Goal: Information Seeking & Learning: Learn about a topic

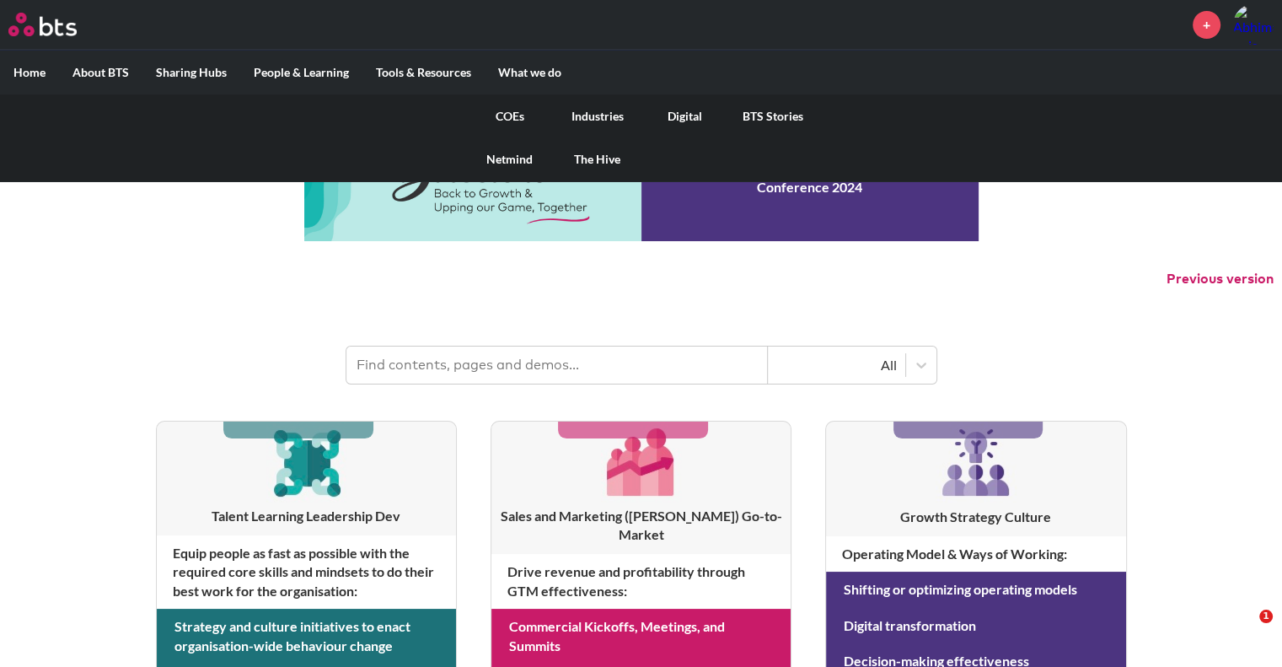
click at [683, 110] on link "Digital" at bounding box center [685, 116] width 88 height 44
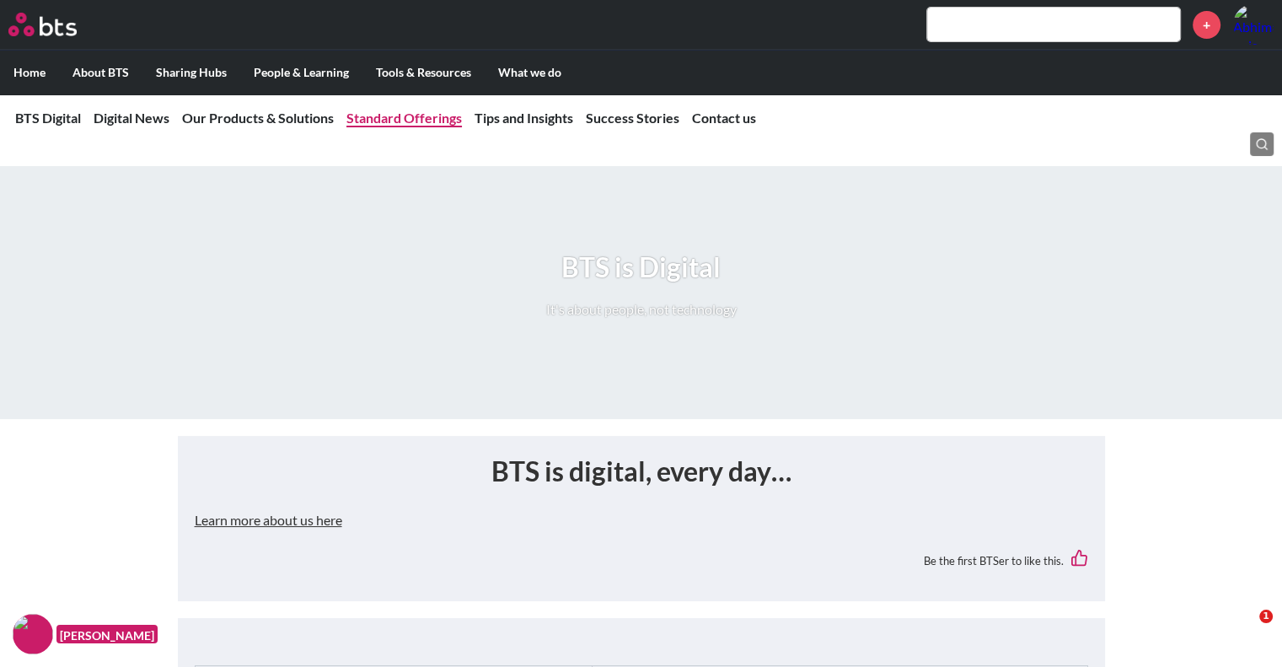
click at [389, 121] on link "Standard Offerings" at bounding box center [403, 118] width 115 height 16
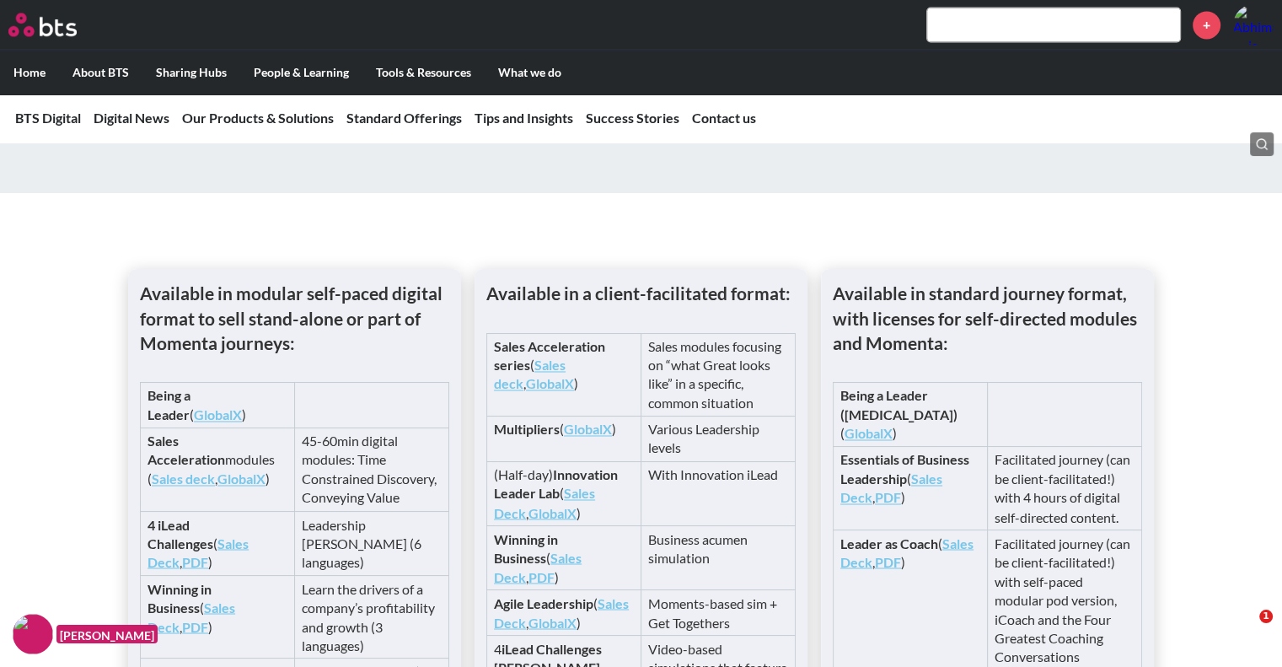
scroll to position [2451, 0]
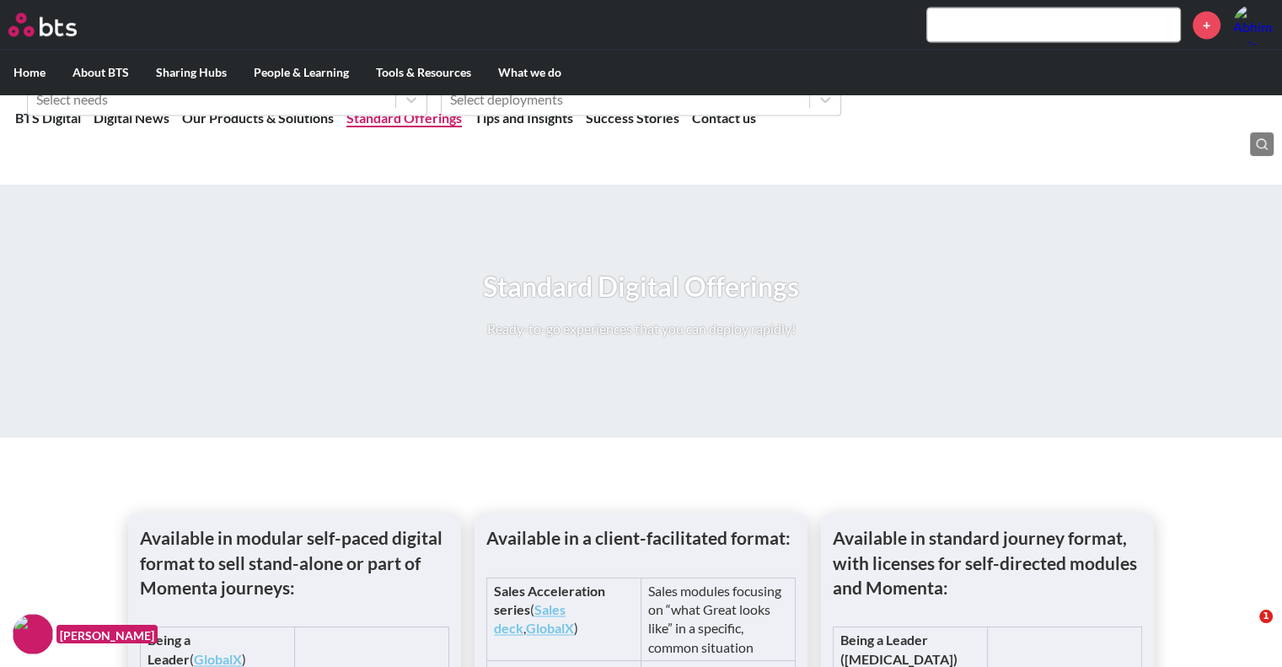
click at [398, 118] on link "Standard Offerings" at bounding box center [403, 118] width 115 height 16
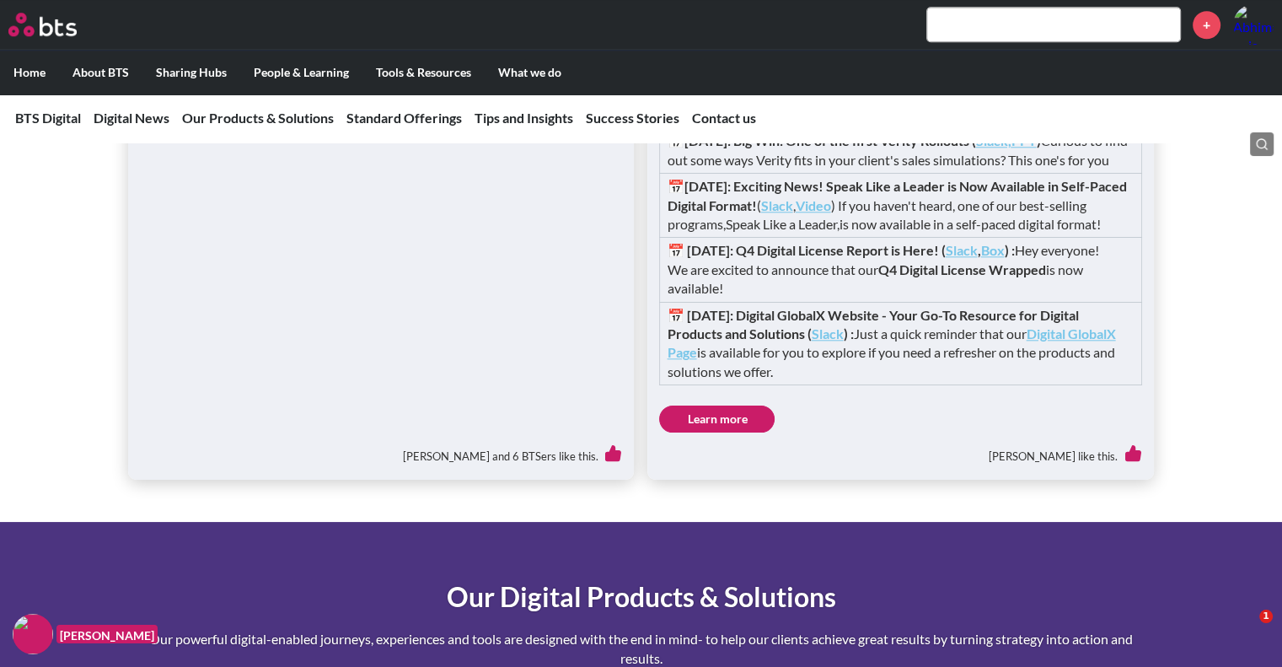
scroll to position [1608, 0]
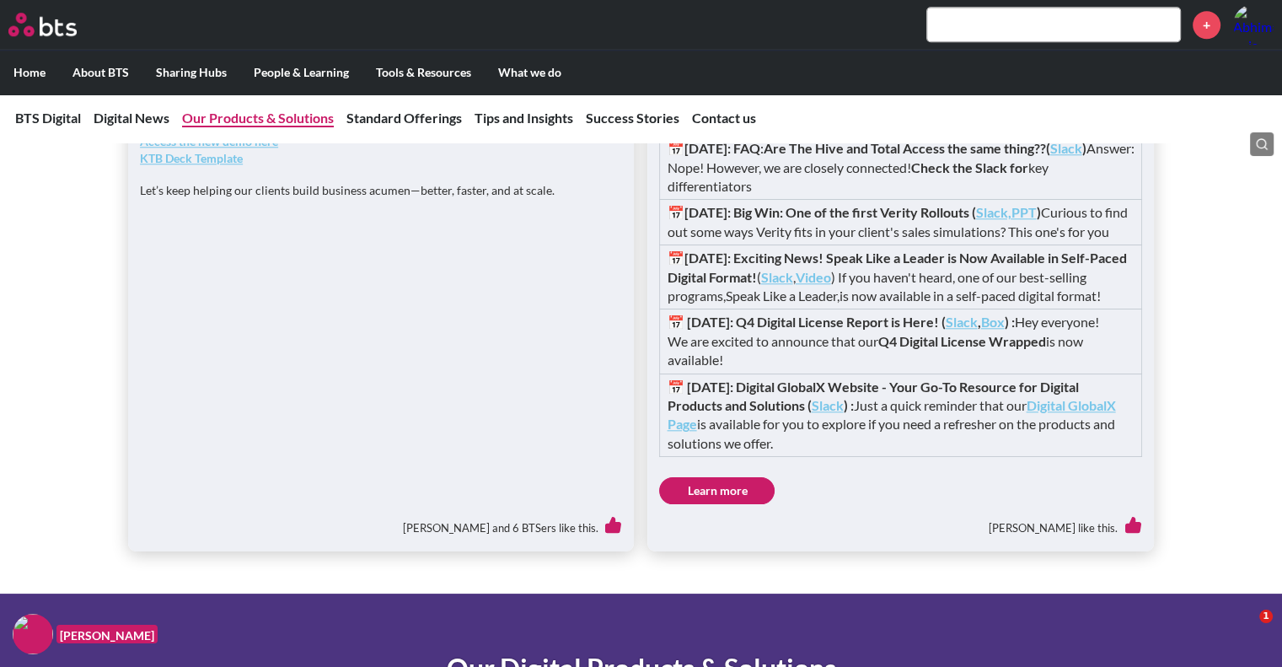
click at [271, 117] on link "Our Products & Solutions" at bounding box center [258, 118] width 152 height 16
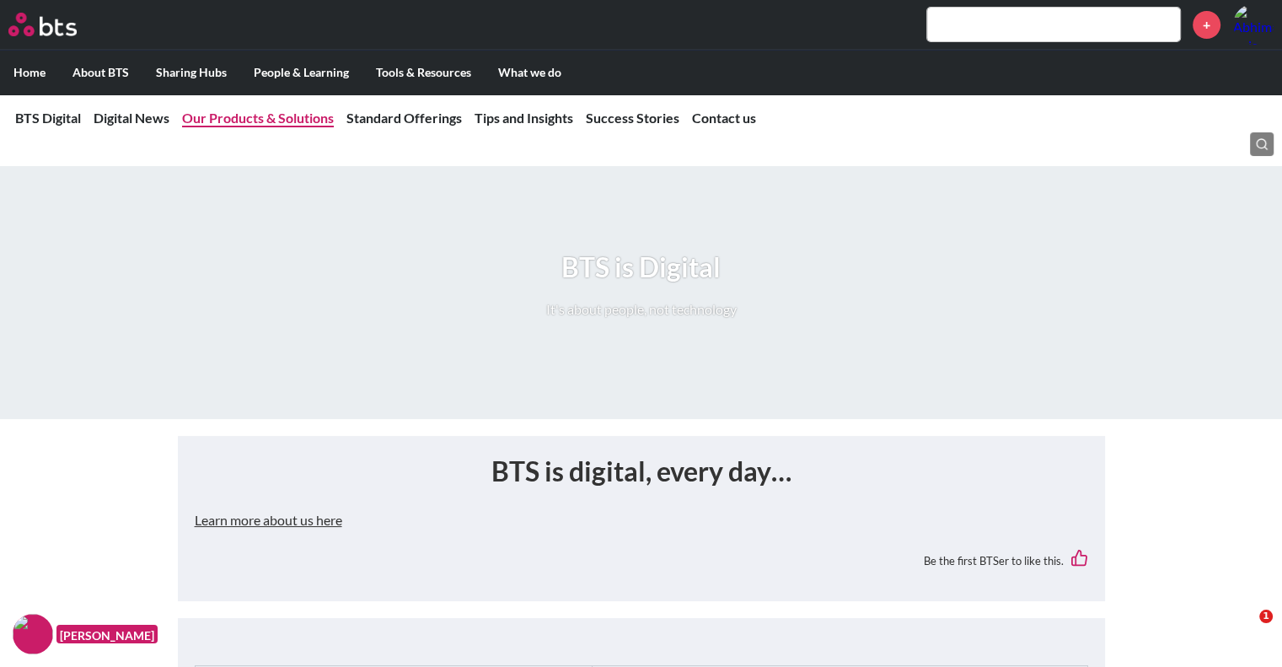
click at [266, 116] on link "Our Products & Solutions" at bounding box center [258, 118] width 152 height 16
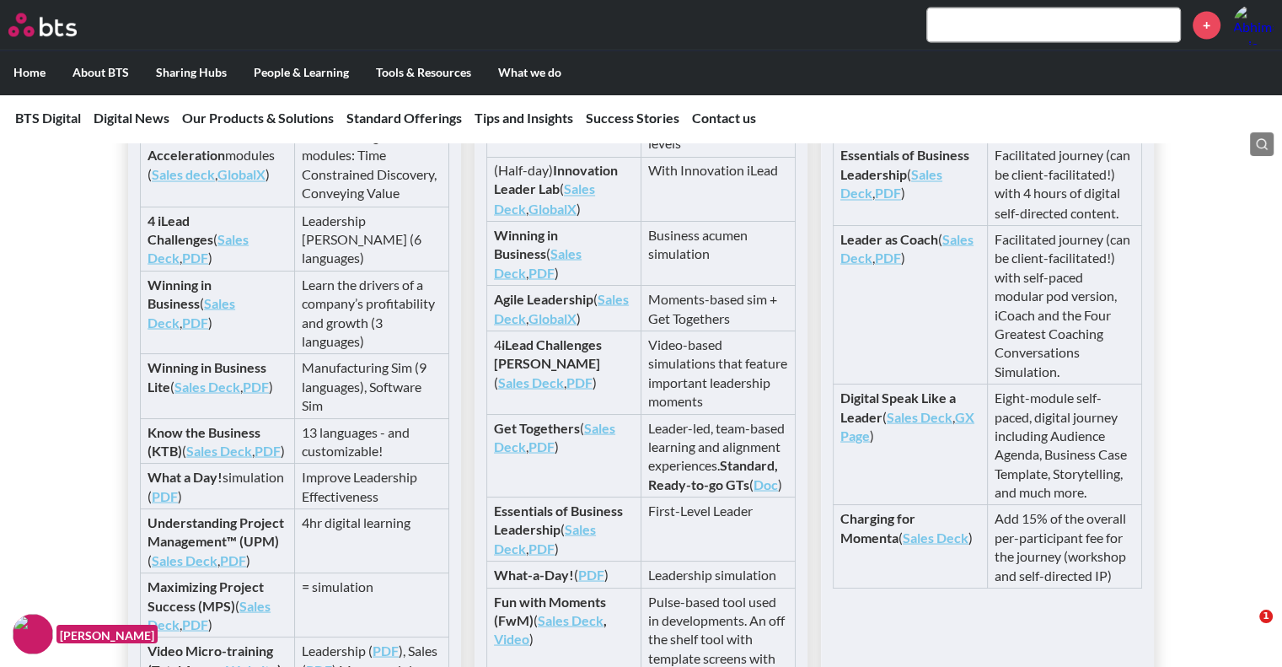
scroll to position [2691, 0]
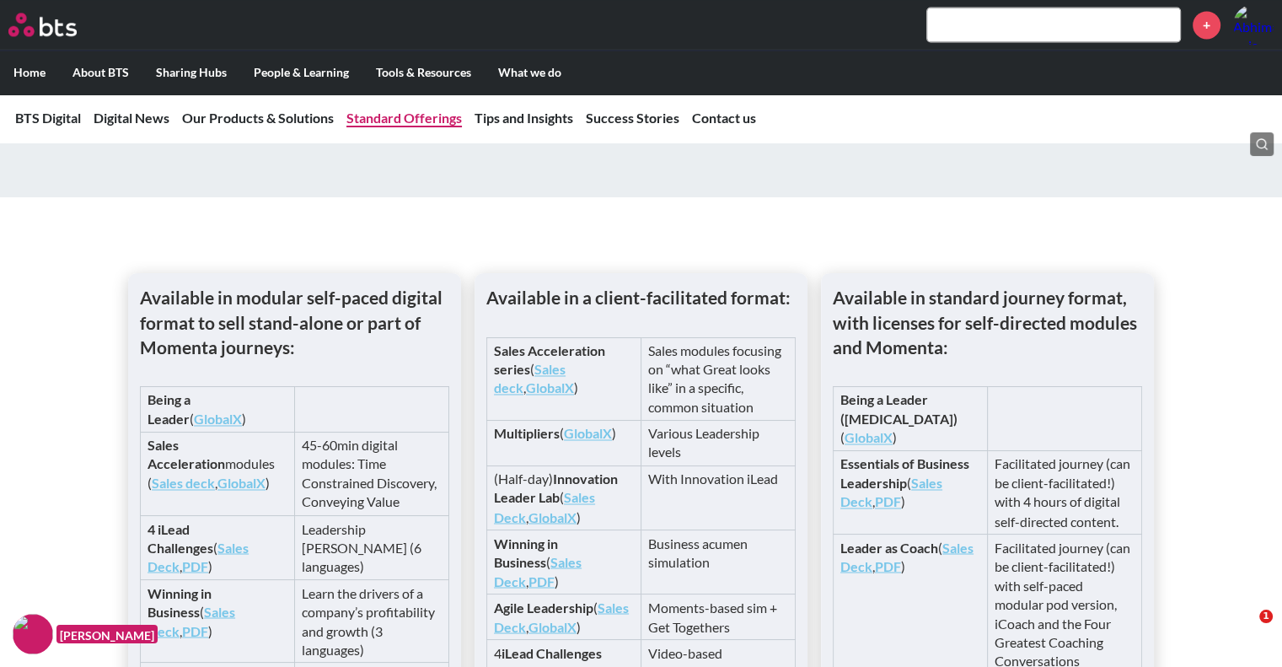
click at [421, 118] on link "Standard Offerings" at bounding box center [403, 118] width 115 height 16
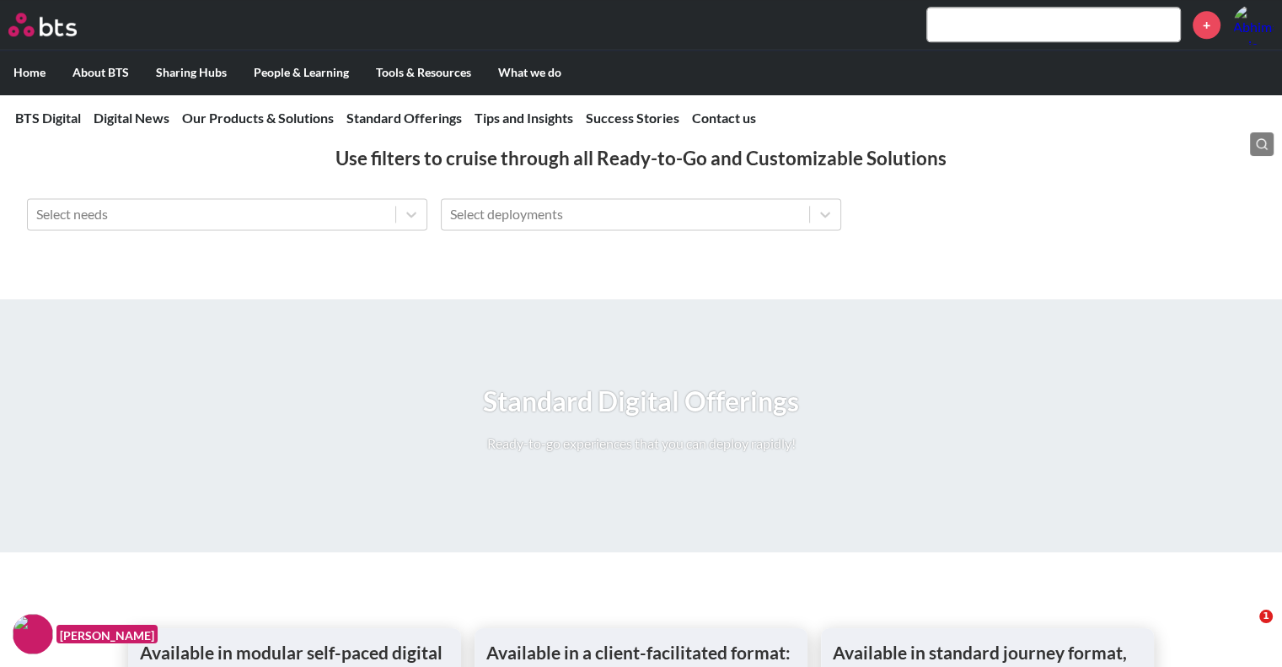
scroll to position [2366, 0]
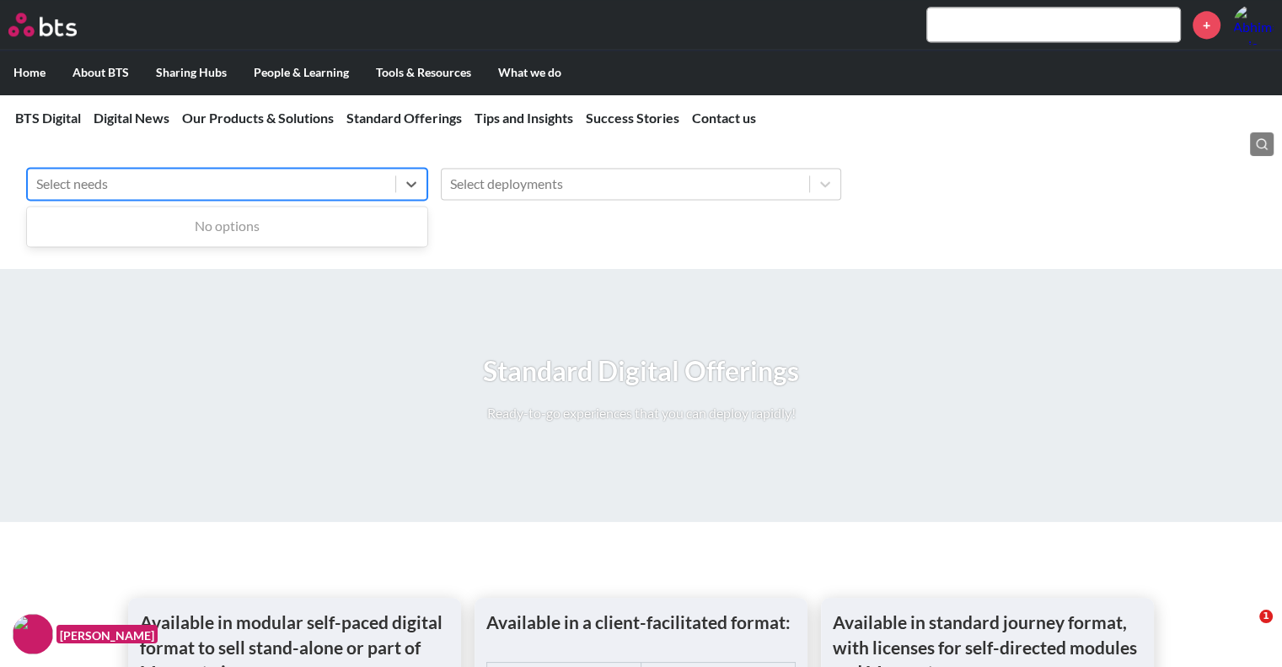
click at [363, 195] on div at bounding box center [211, 184] width 351 height 22
click at [525, 227] on div "Use Up and Down to choose options, press Enter to select the currently focused …" at bounding box center [641, 197] width 1282 height 59
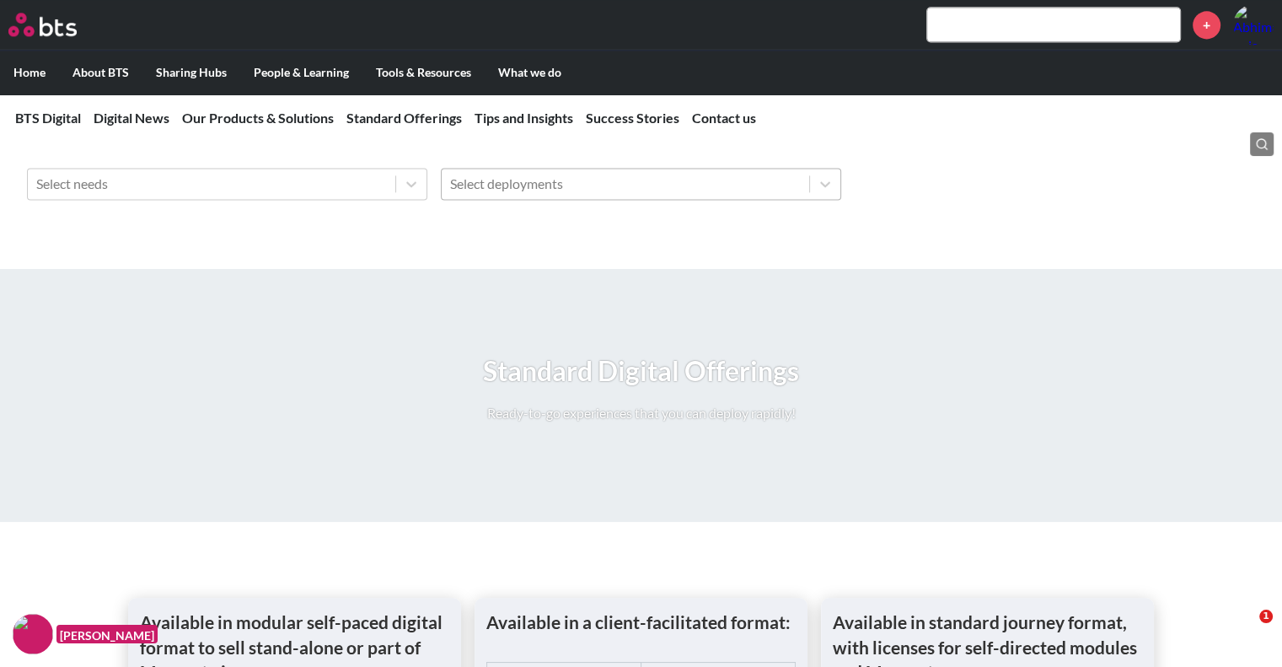
click at [608, 195] on div at bounding box center [625, 184] width 351 height 22
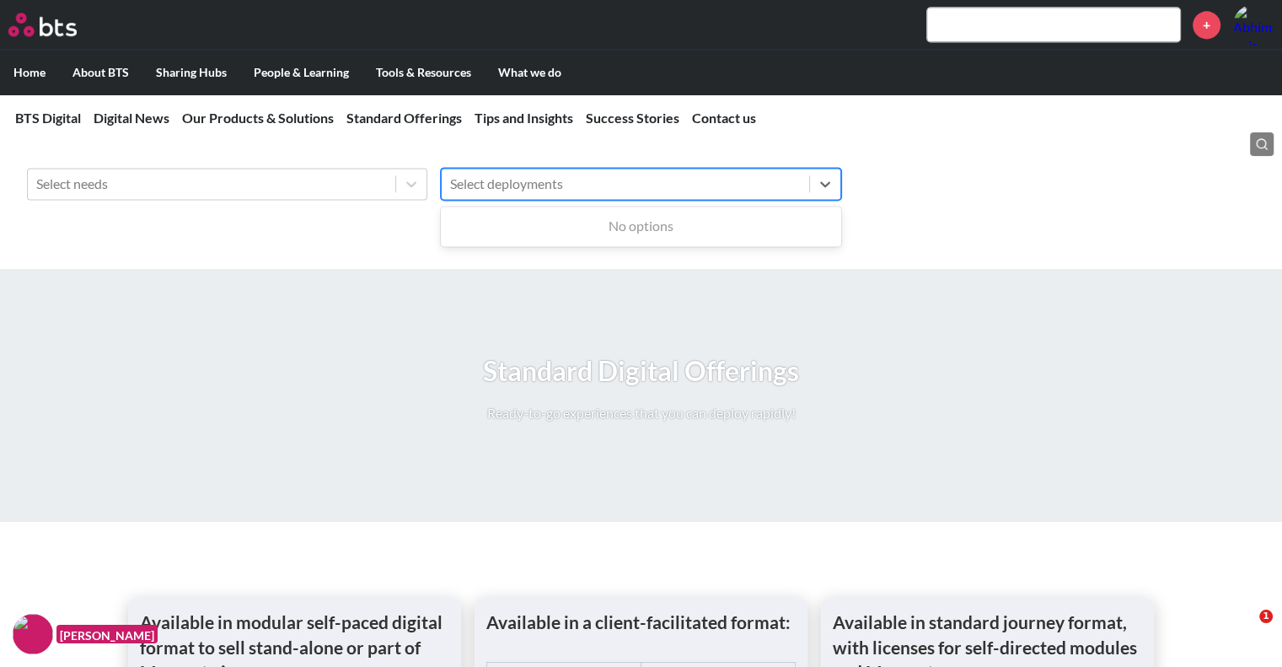
click at [475, 141] on h3 "Use filters to cruise through all Ready-to-Go and Customizable Solutions" at bounding box center [641, 128] width 1282 height 26
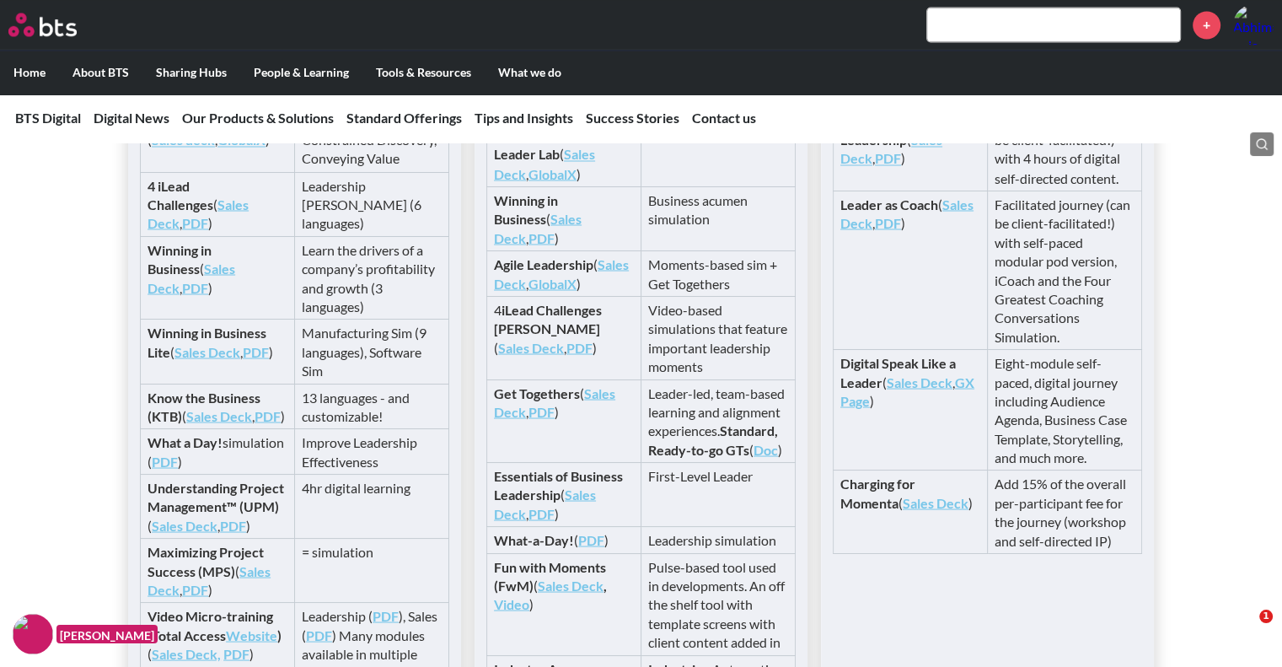
scroll to position [3041, 0]
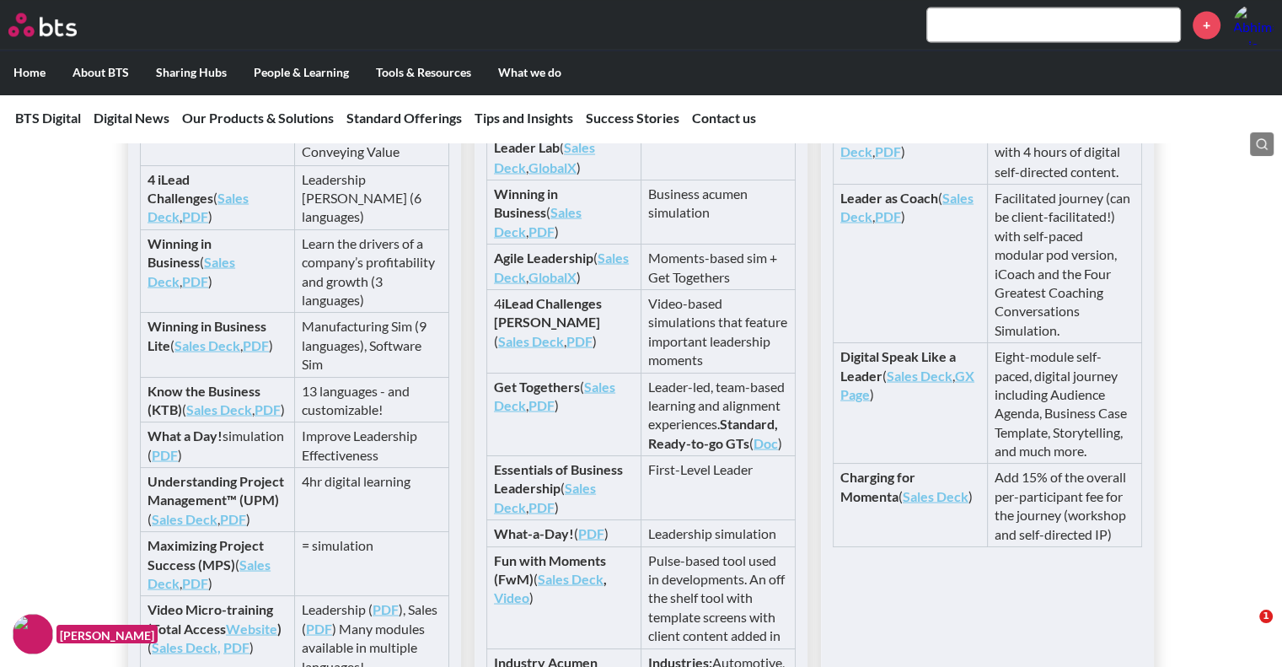
click at [188, 223] on link "Sales Deck" at bounding box center [197, 206] width 101 height 35
drag, startPoint x: 411, startPoint y: 115, endPoint x: 421, endPoint y: 134, distance: 21.1
click at [411, 115] on link "Standard Offerings" at bounding box center [403, 118] width 115 height 16
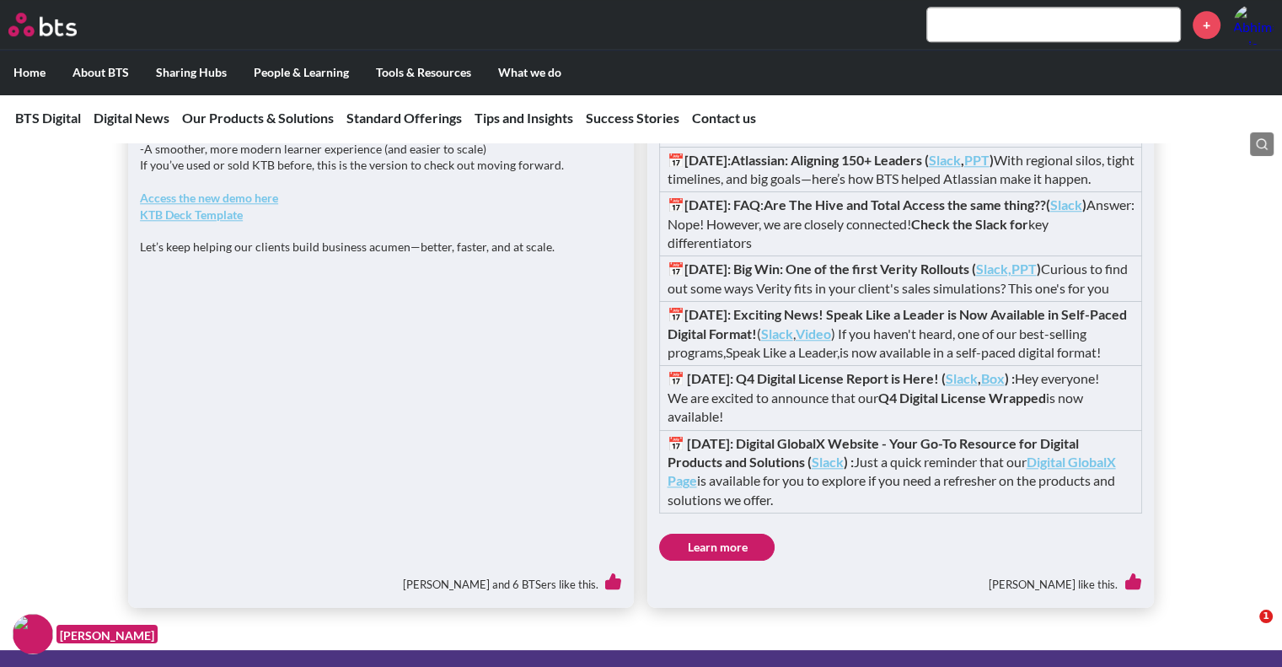
scroll to position [962, 0]
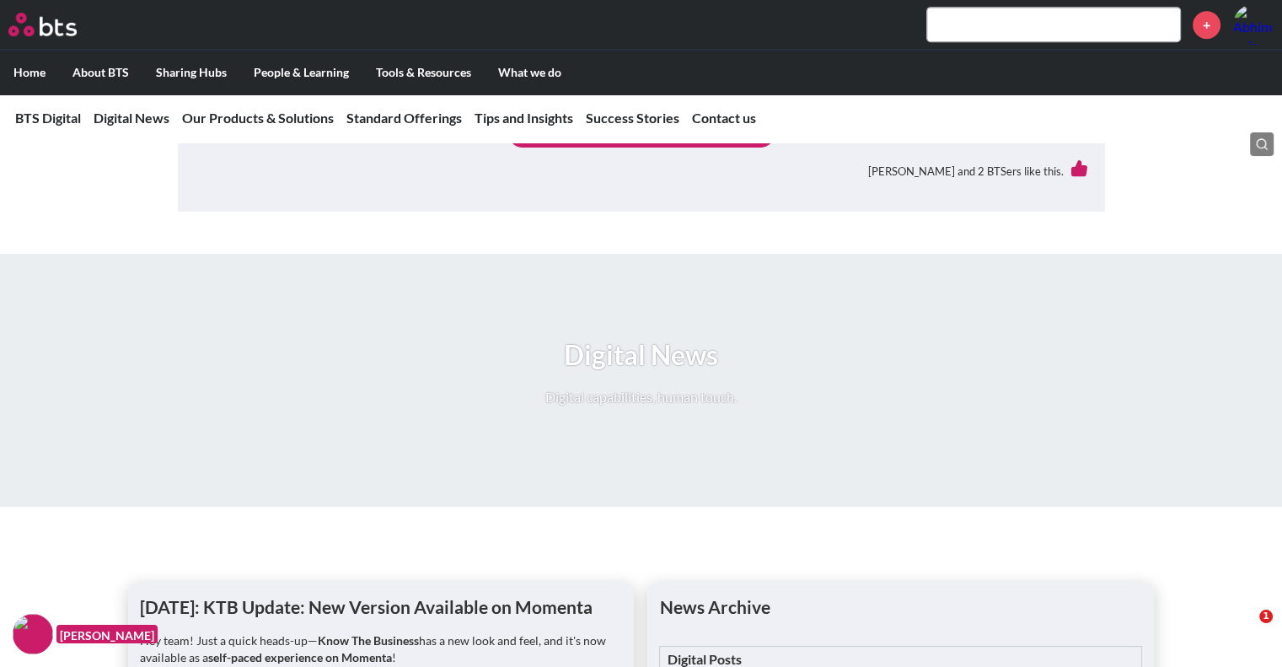
click at [976, 30] on input "text" at bounding box center [1053, 25] width 253 height 34
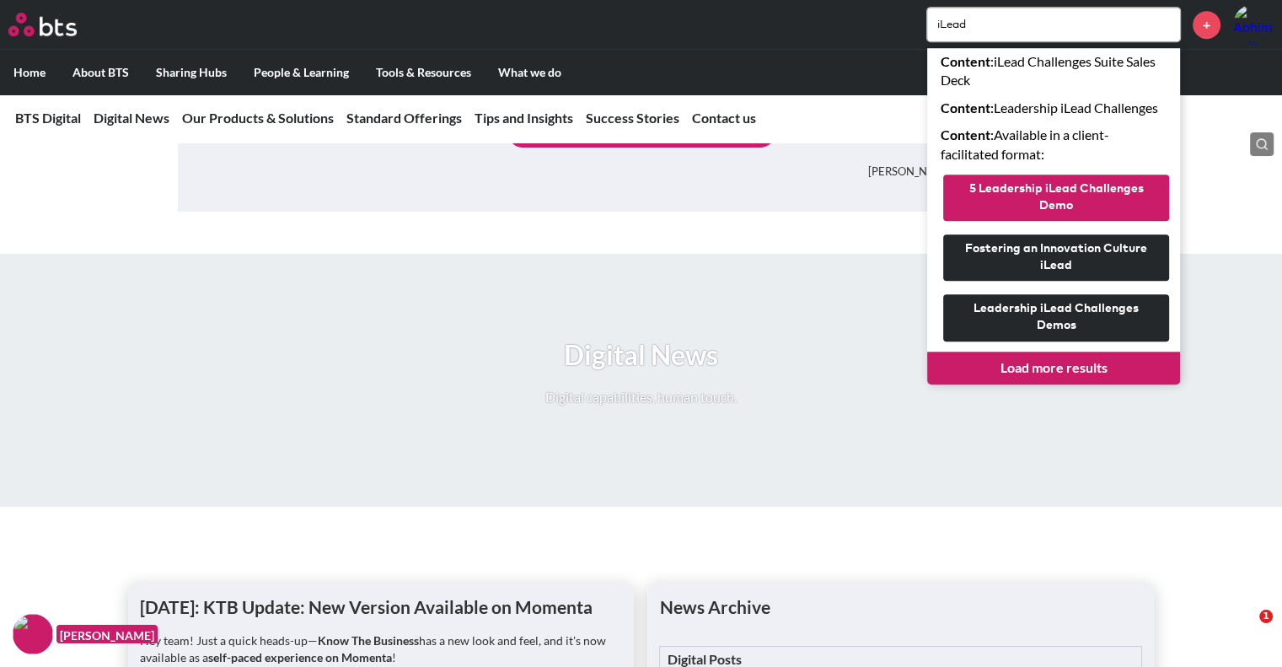
type input "iLead"
click at [1053, 194] on button "5 Leadership iLead Challenges Demo" at bounding box center [1056, 197] width 226 height 46
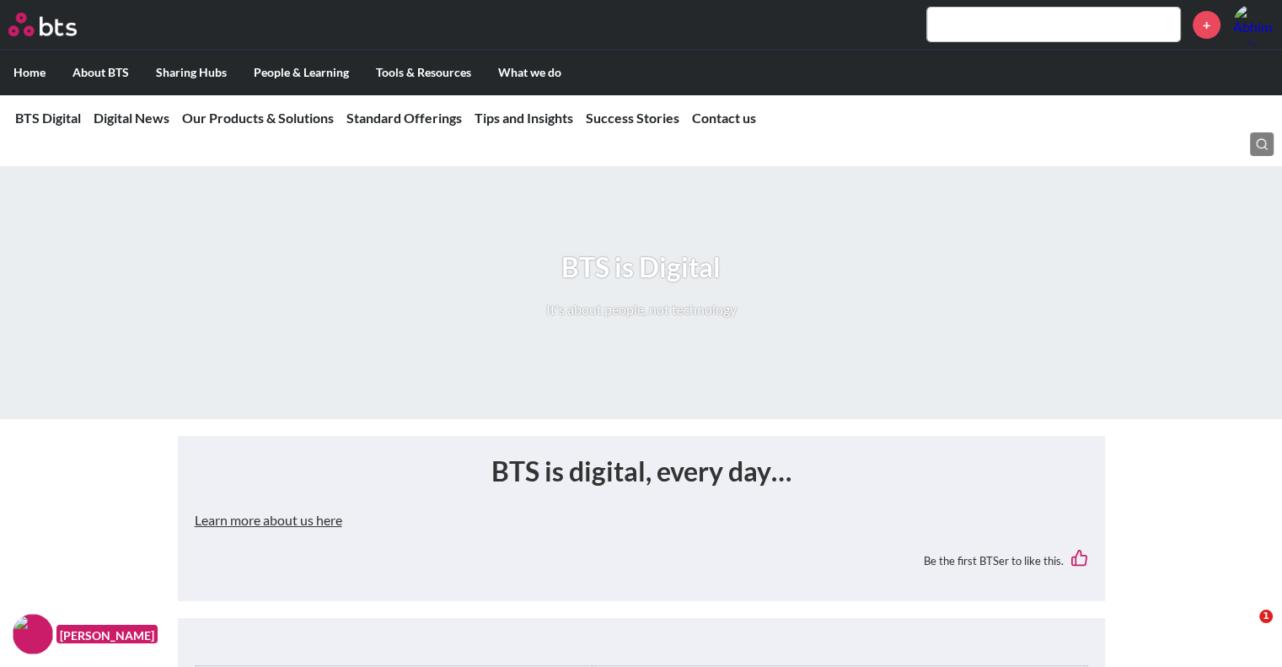
click at [1011, 25] on input "text" at bounding box center [1053, 25] width 253 height 34
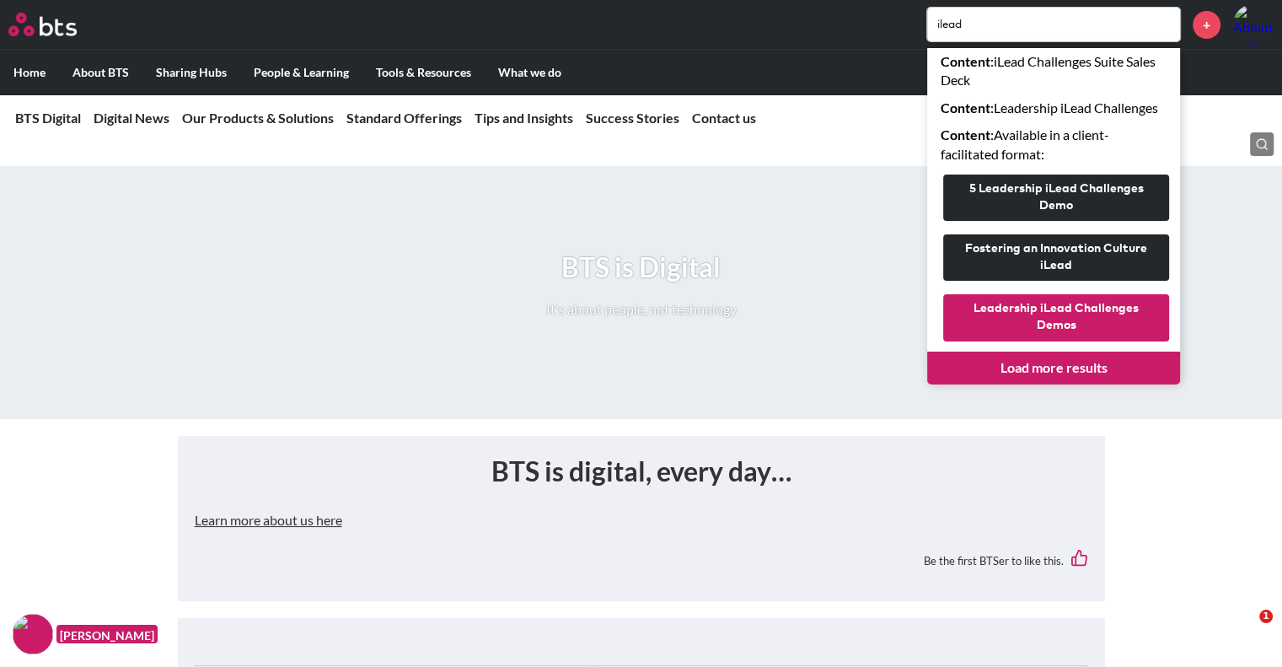
type input "ilead"
click at [1058, 317] on button "Leadership iLead Challenges Demos" at bounding box center [1056, 317] width 226 height 46
